Goal: Transaction & Acquisition: Purchase product/service

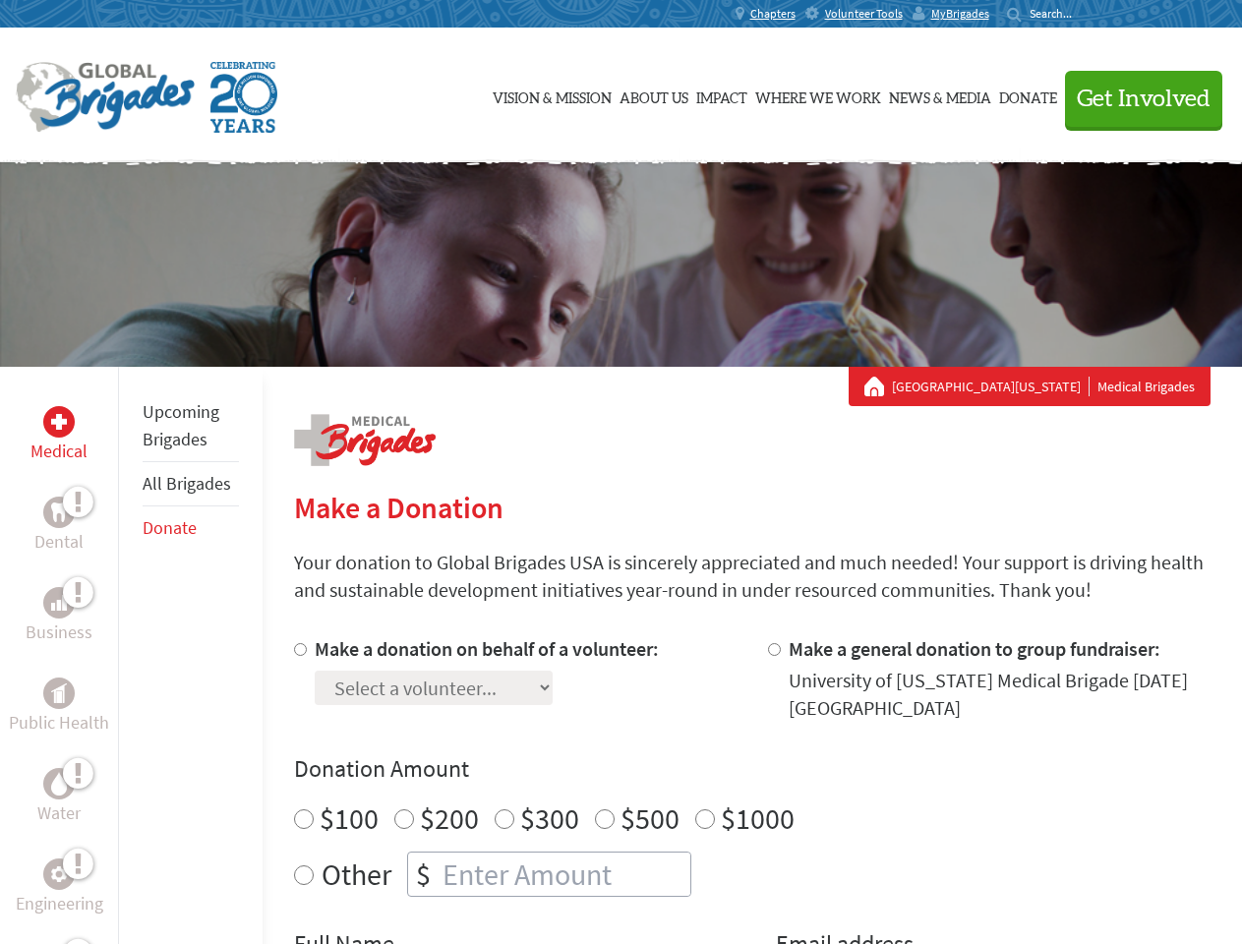
click at [1085, 14] on div "Search for:" at bounding box center [1046, 14] width 79 height 16
click at [1135, 98] on span "Get Involved" at bounding box center [1144, 100] width 134 height 24
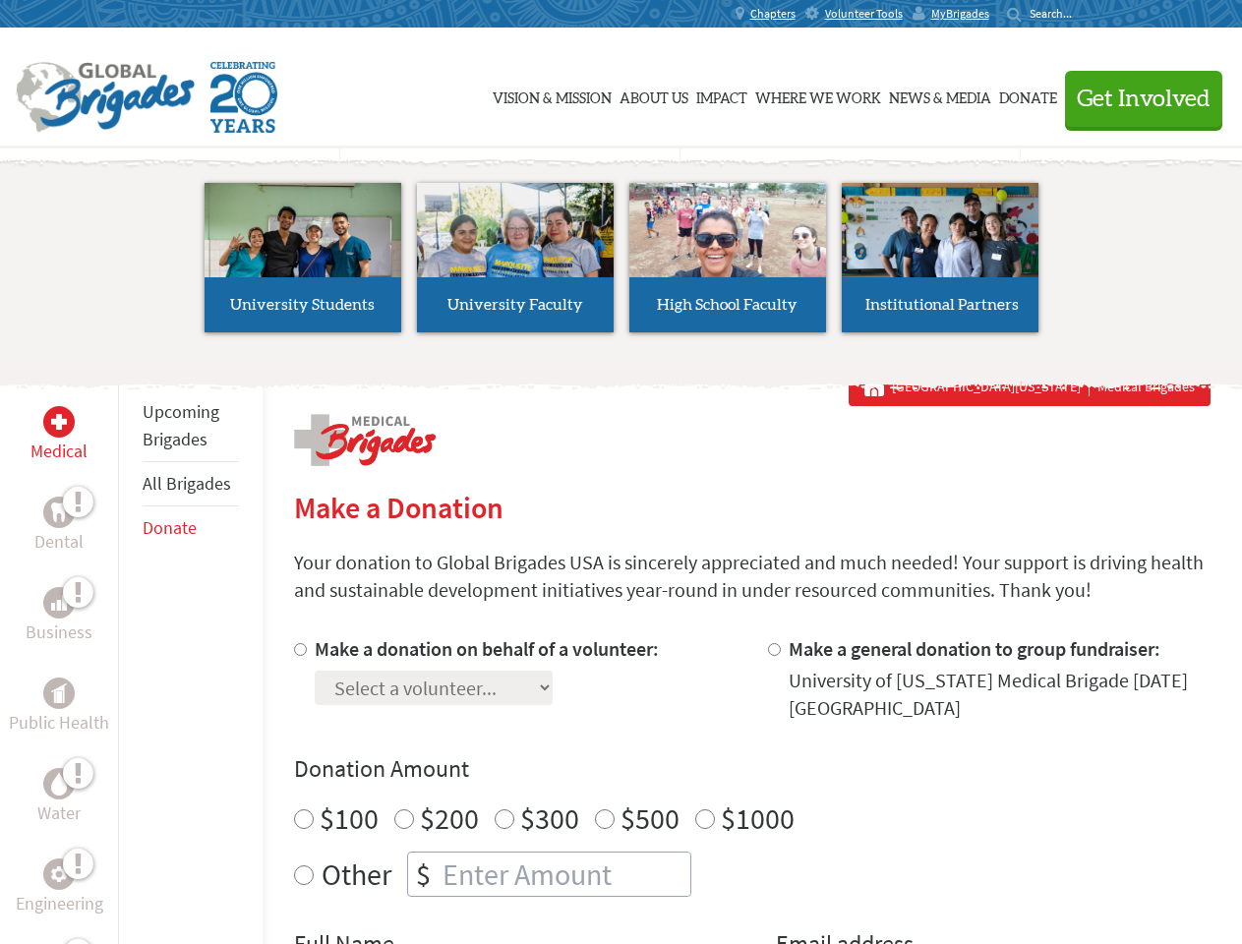
click at [621, 264] on li "High School Faculty" at bounding box center [727, 257] width 212 height 181
click at [130, 655] on div "Upcoming Brigades All Brigades Donate" at bounding box center [190, 839] width 145 height 944
click at [751, 790] on div "Donation Amount $100 $200 $300 $500 $1000 Other $" at bounding box center [752, 825] width 916 height 144
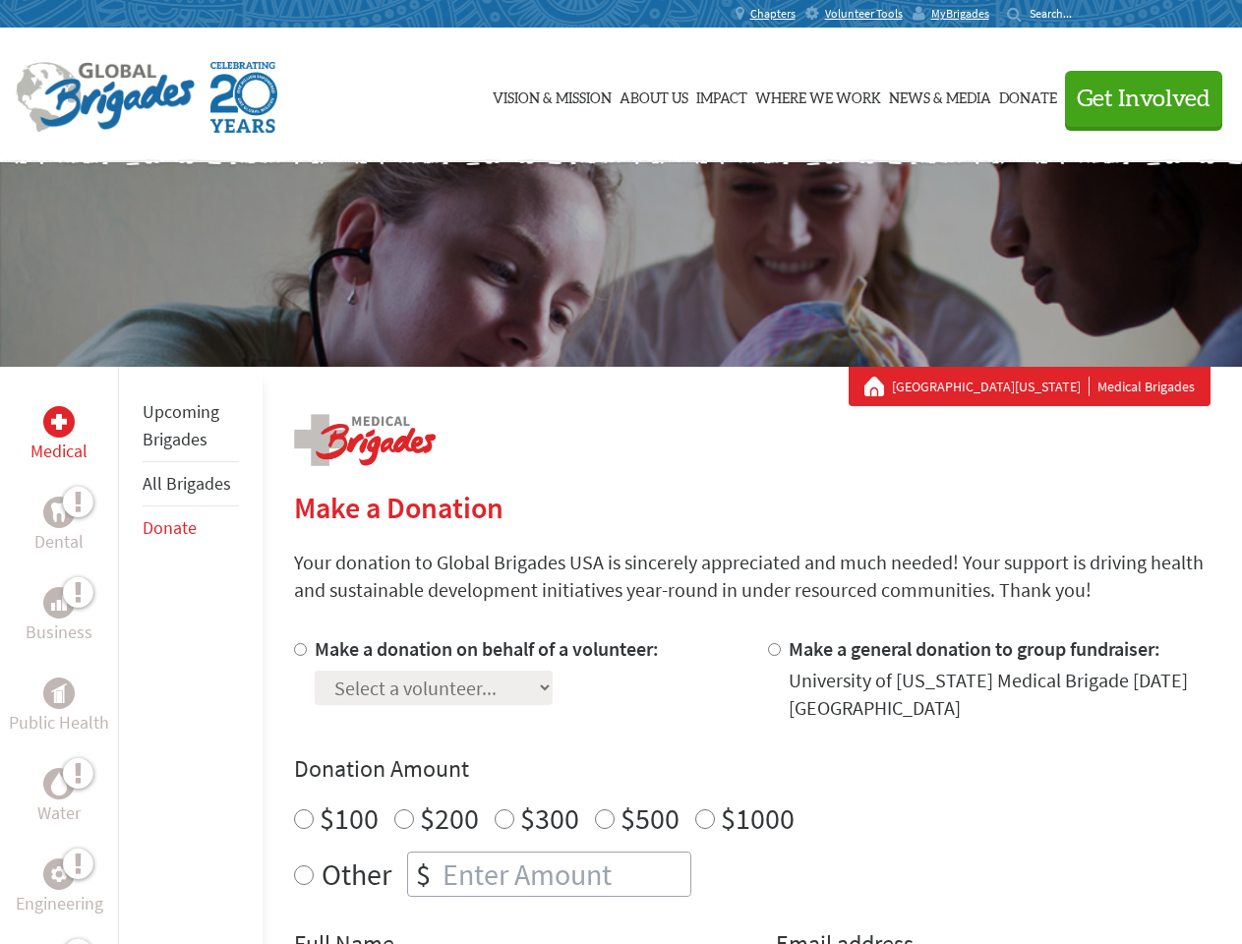
click at [298, 649] on input "Make a donation on behalf of a volunteer:" at bounding box center [300, 649] width 13 height 13
radio input "true"
click at [773, 649] on input "Make a general donation to group fundraiser:" at bounding box center [774, 649] width 13 height 13
radio input "true"
